Goal: Task Accomplishment & Management: Manage account settings

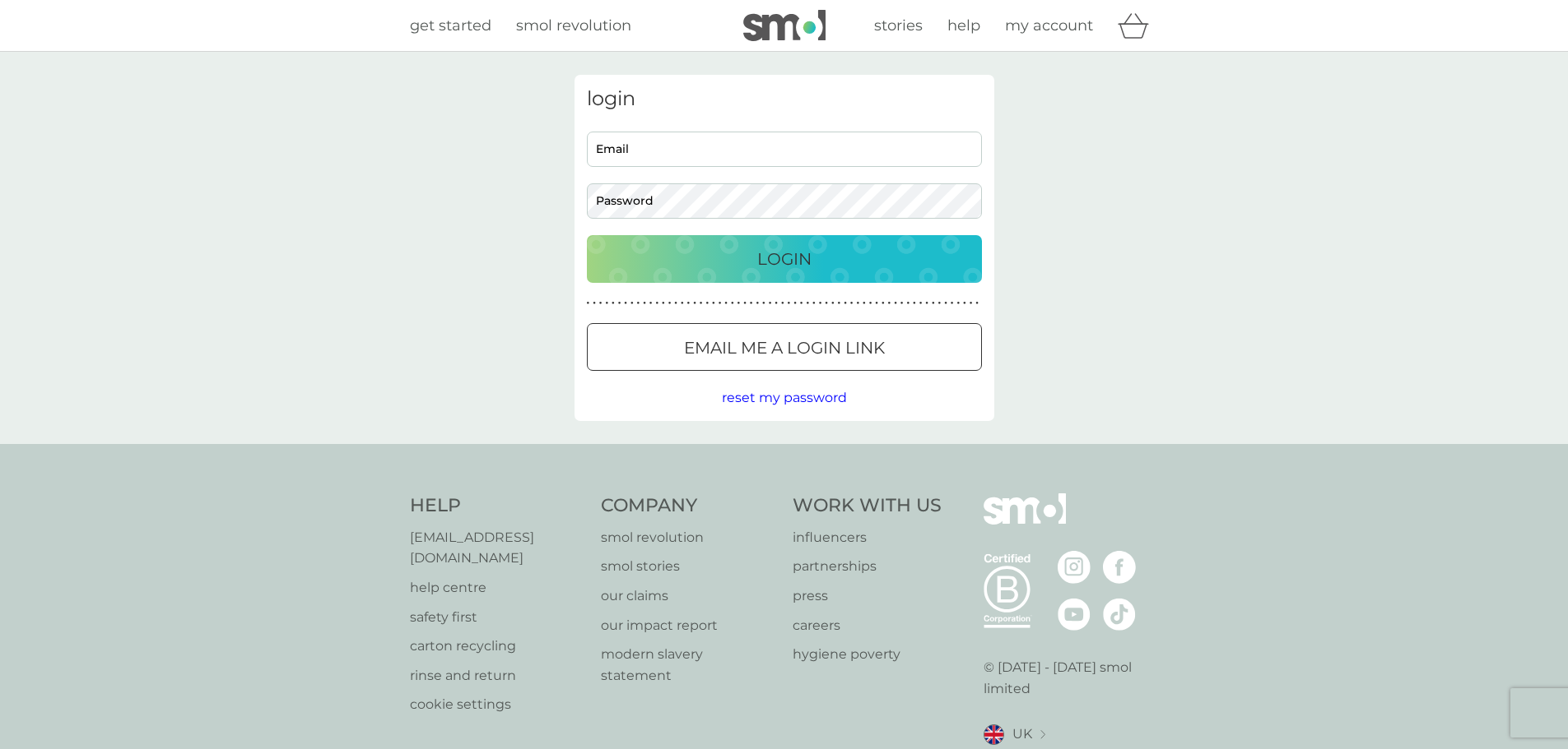
type input "[PERSON_NAME][EMAIL_ADDRESS][DOMAIN_NAME]"
click at [748, 256] on div "Login" at bounding box center [784, 259] width 362 height 26
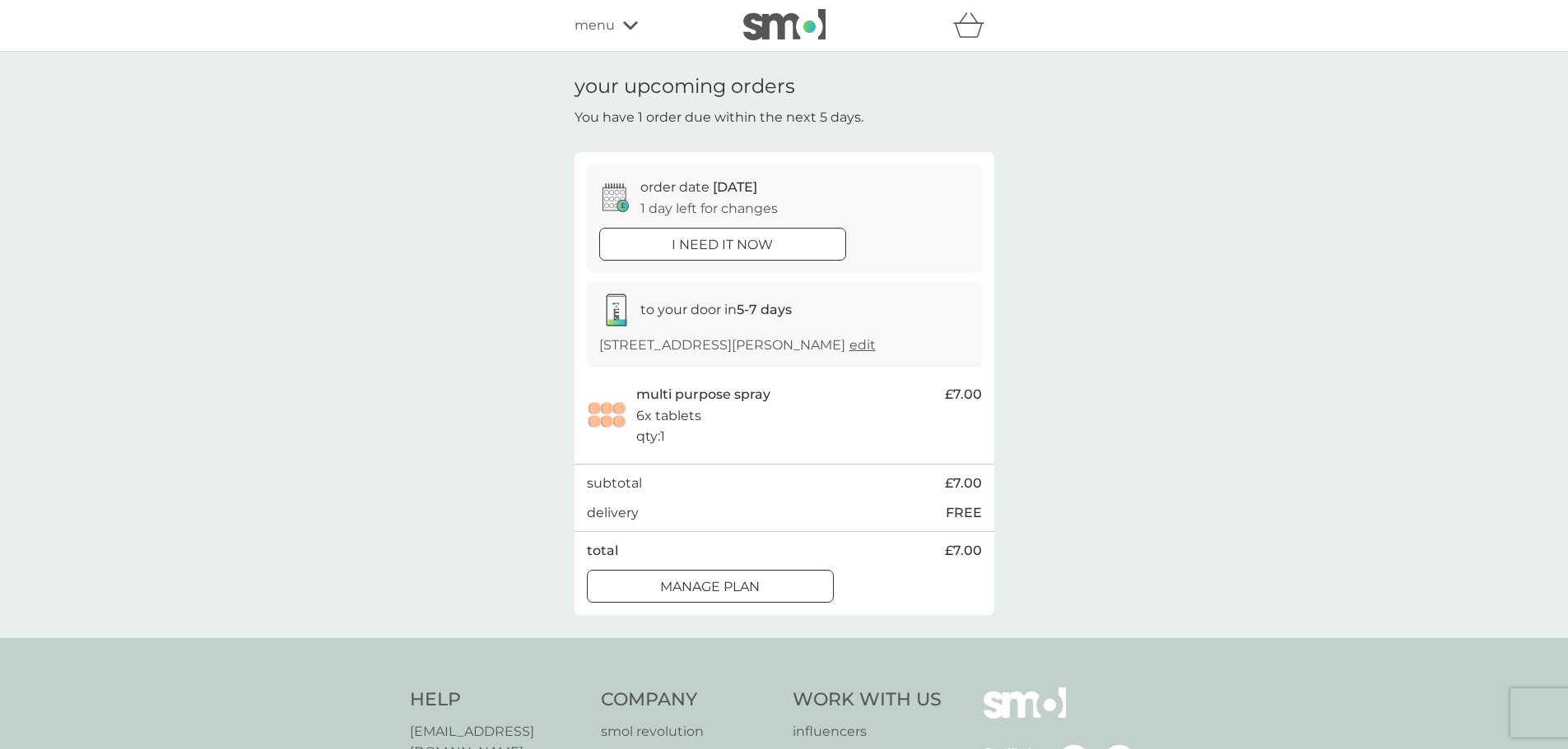
click at [746, 597] on p "Manage plan" at bounding box center [709, 587] width 100 height 21
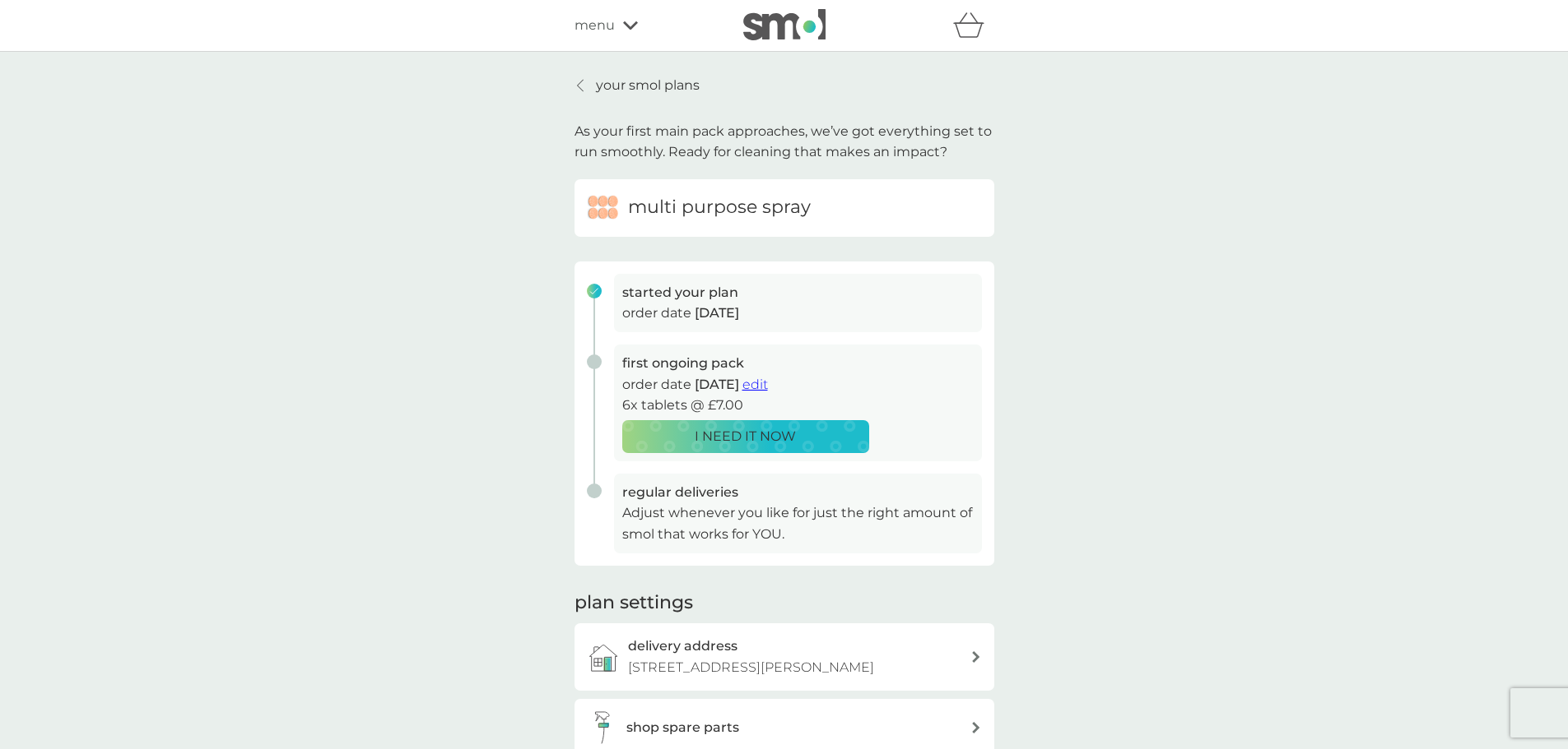
click at [768, 382] on span "edit" at bounding box center [755, 385] width 25 height 16
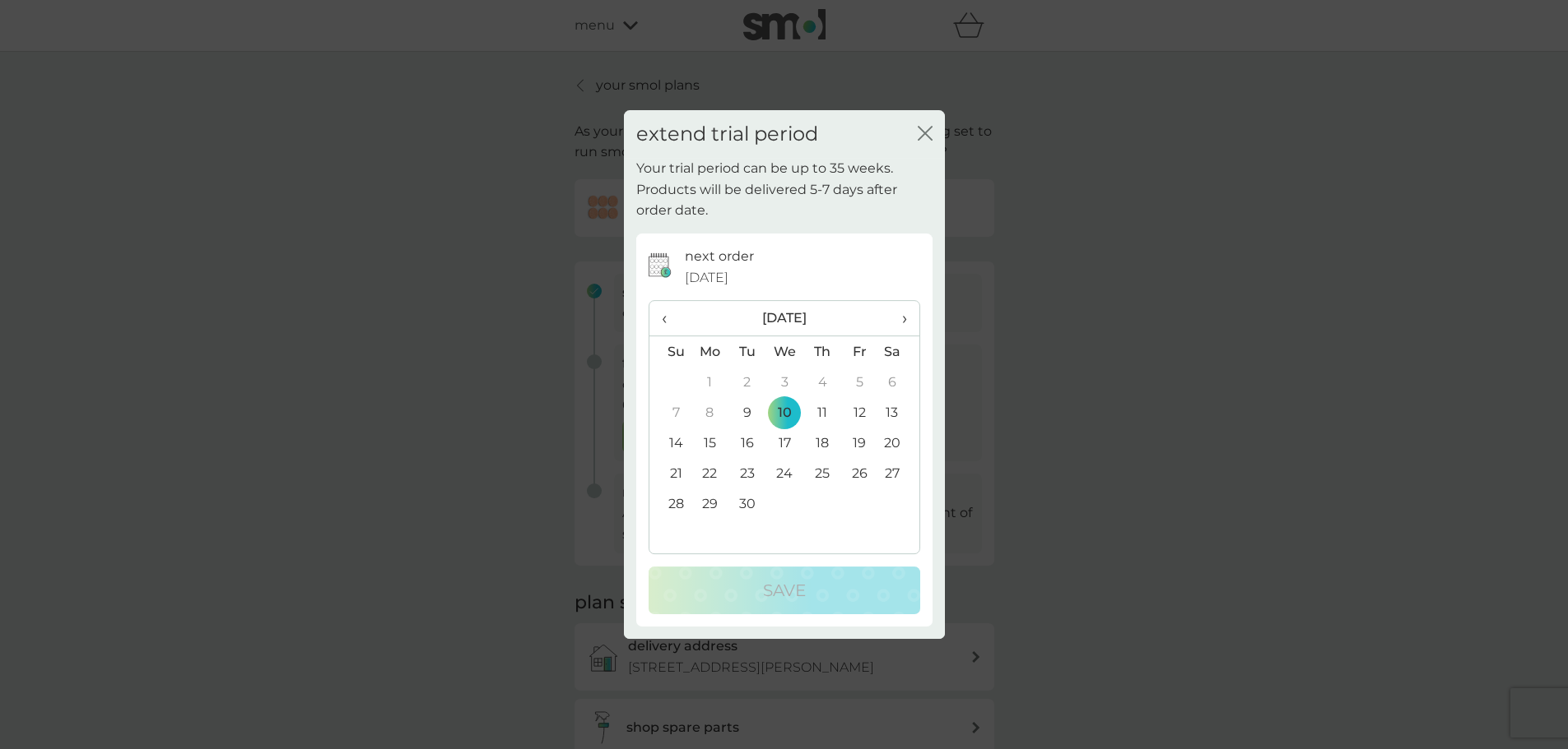
click at [898, 319] on span "›" at bounding box center [897, 317] width 17 height 34
click at [848, 408] on td "10" at bounding box center [859, 412] width 37 height 30
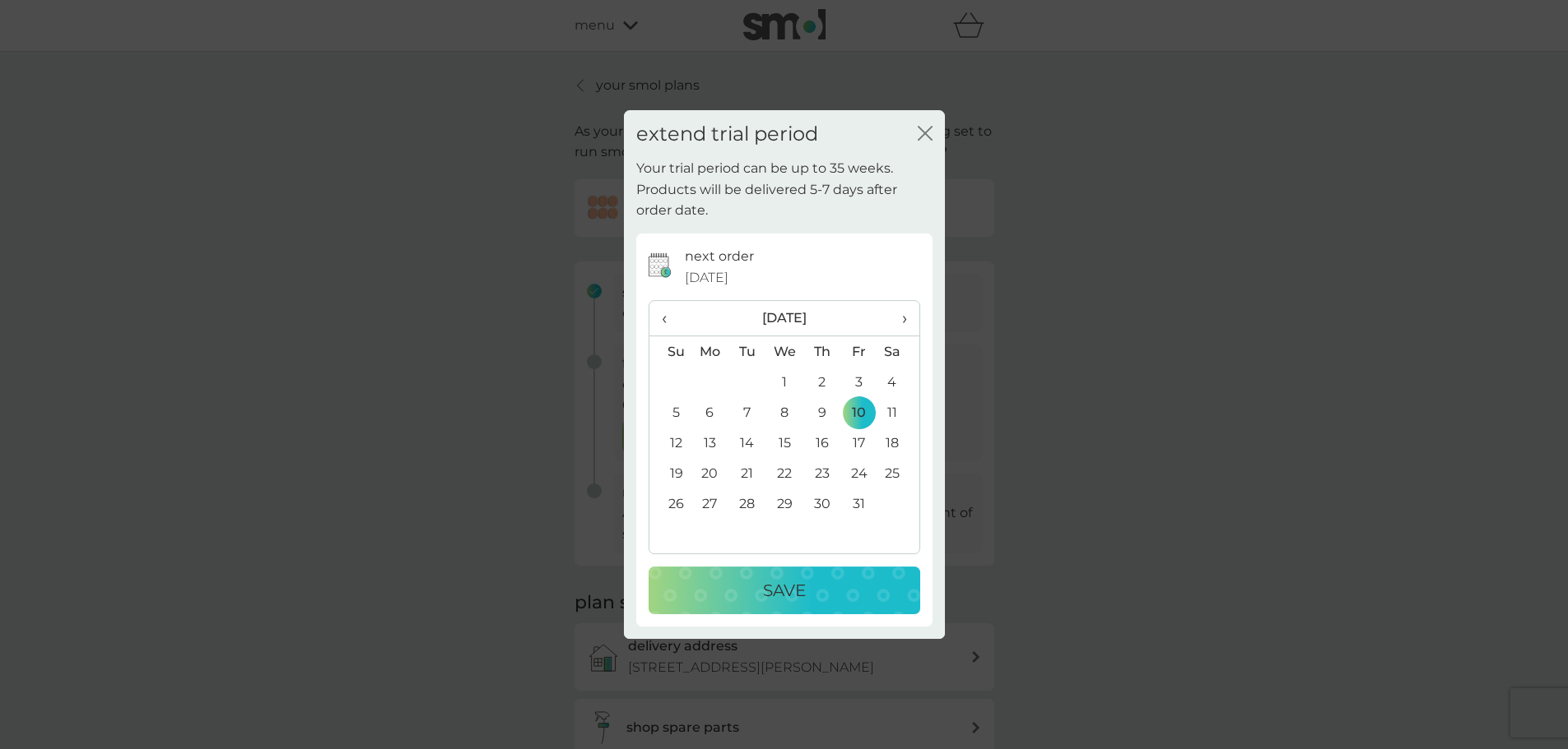
click at [851, 601] on div "Save" at bounding box center [784, 590] width 238 height 26
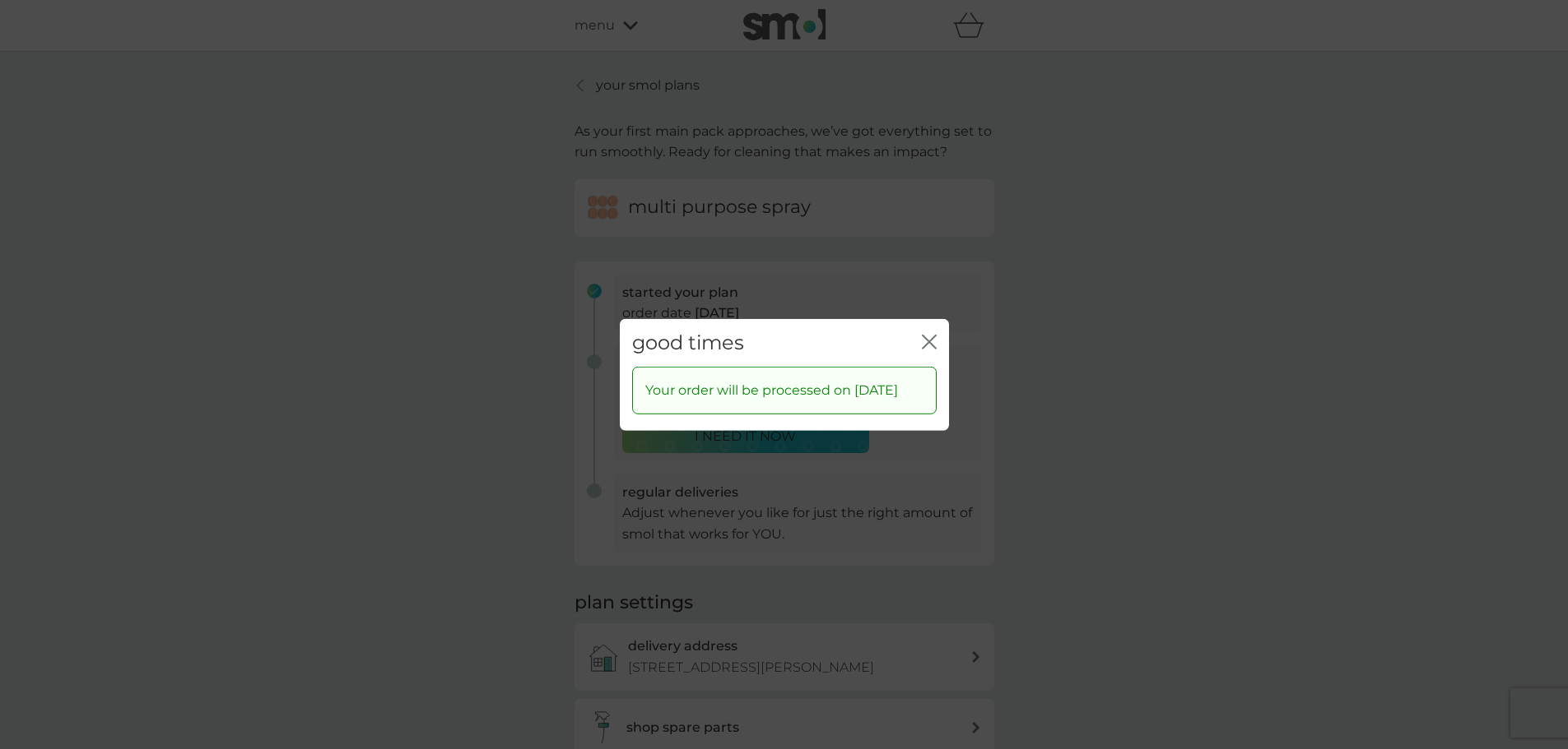
click at [925, 334] on icon "close" at bounding box center [928, 341] width 15 height 15
